Goal: Task Accomplishment & Management: Use online tool/utility

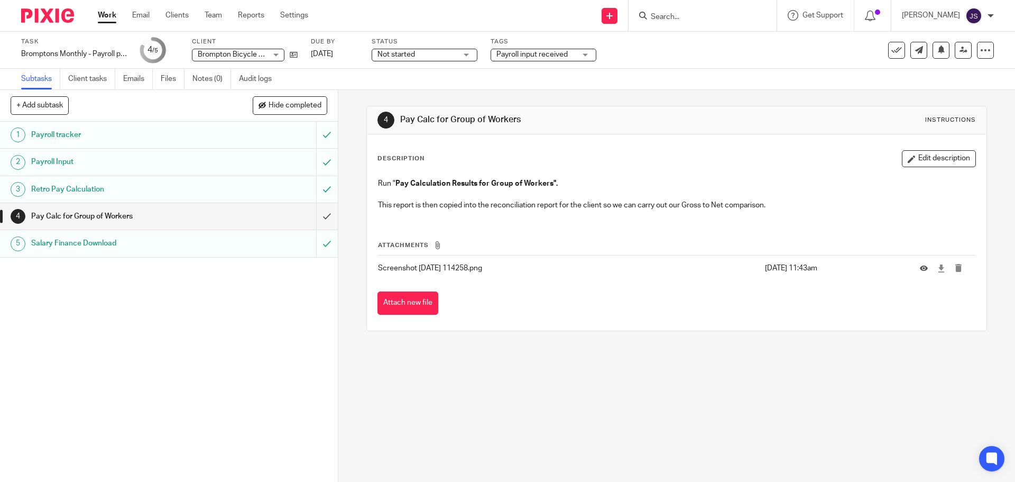
click at [302, 285] on div "1 Payroll tracker 2 Payroll Input 3 Retro Pay Calculation 4 Pay Calc for Group …" at bounding box center [169, 302] width 338 height 360
drag, startPoint x: 279, startPoint y: 274, endPoint x: 264, endPoint y: 273, distance: 15.4
click at [264, 273] on div "1 Payroll tracker 2 Payroll Input 3 Retro Pay Calculation 4 Pay Calc for Group …" at bounding box center [169, 302] width 338 height 360
click at [507, 356] on div "4 Pay Calc for Group of Workers Instructions Description Edit description Run "…" at bounding box center [676, 286] width 677 height 392
click at [317, 214] on input "submit" at bounding box center [169, 216] width 338 height 26
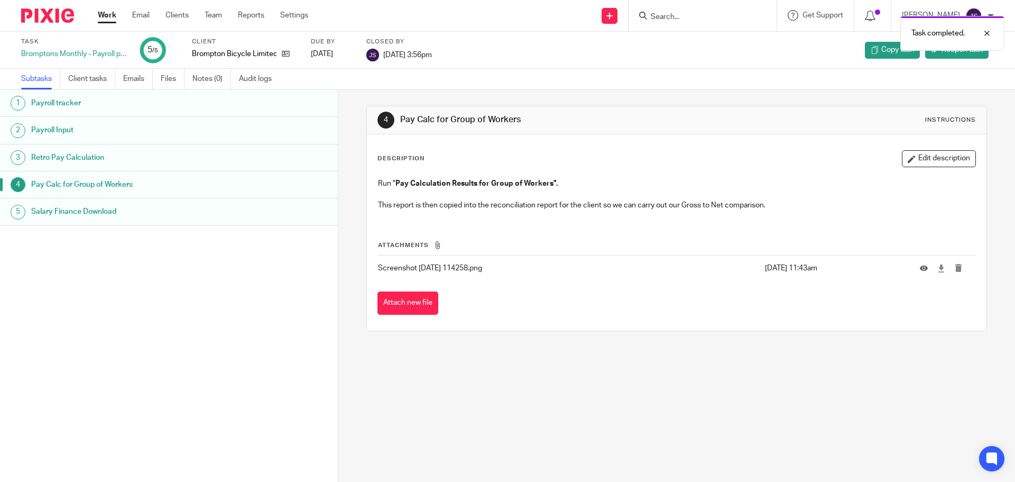
click at [112, 18] on link "Work" at bounding box center [107, 15] width 19 height 11
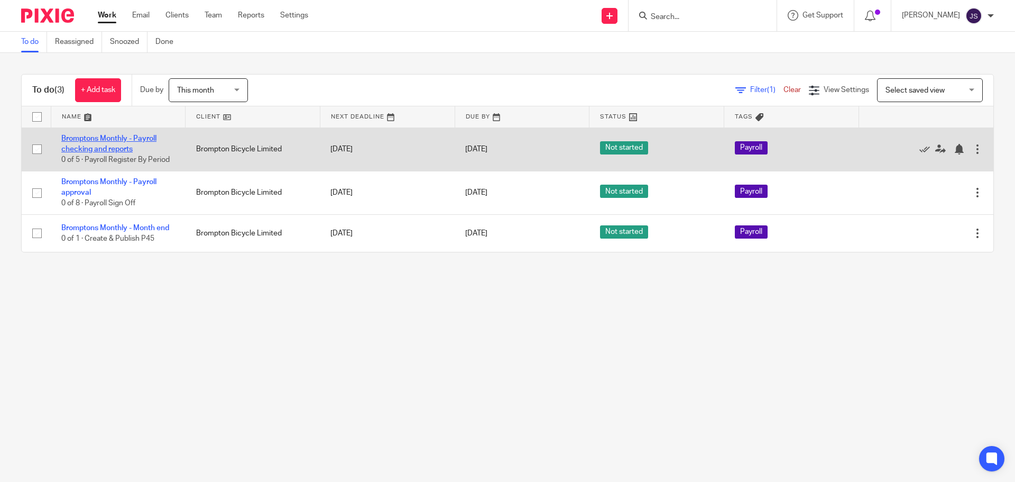
click at [104, 136] on link "Bromptons Monthly - Payroll checking and reports" at bounding box center [108, 144] width 95 height 18
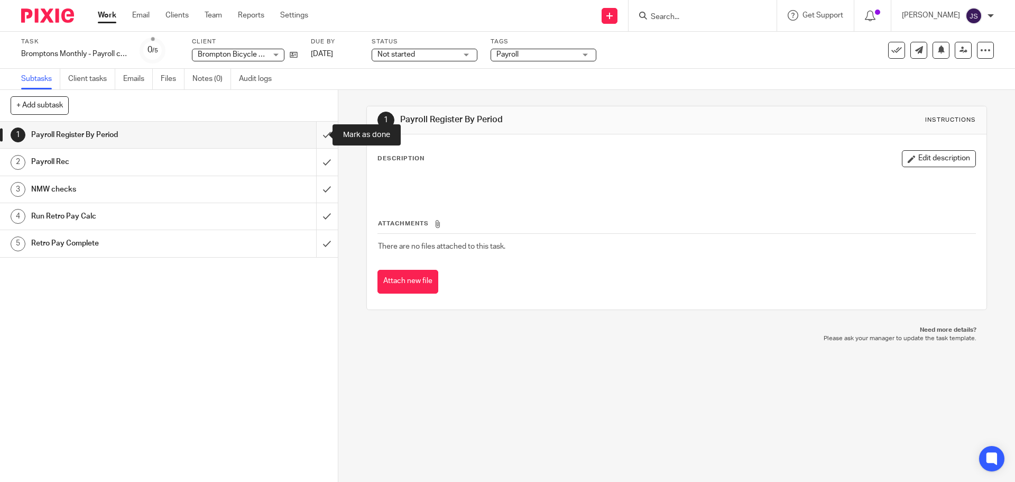
click at [315, 134] on input "submit" at bounding box center [169, 135] width 338 height 26
click at [316, 161] on input "submit" at bounding box center [169, 162] width 338 height 26
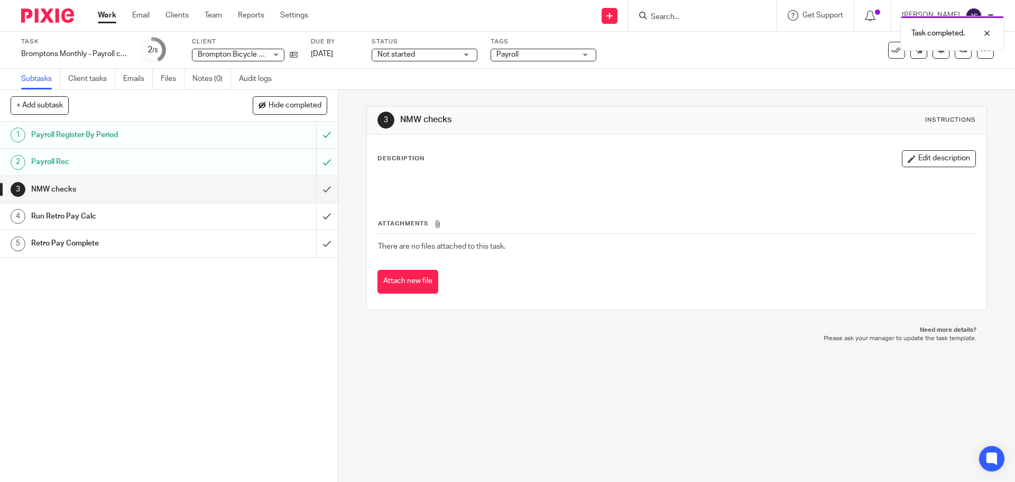
click at [186, 164] on h1 "Payroll Rec" at bounding box center [122, 162] width 183 height 16
